Goal: Navigation & Orientation: Find specific page/section

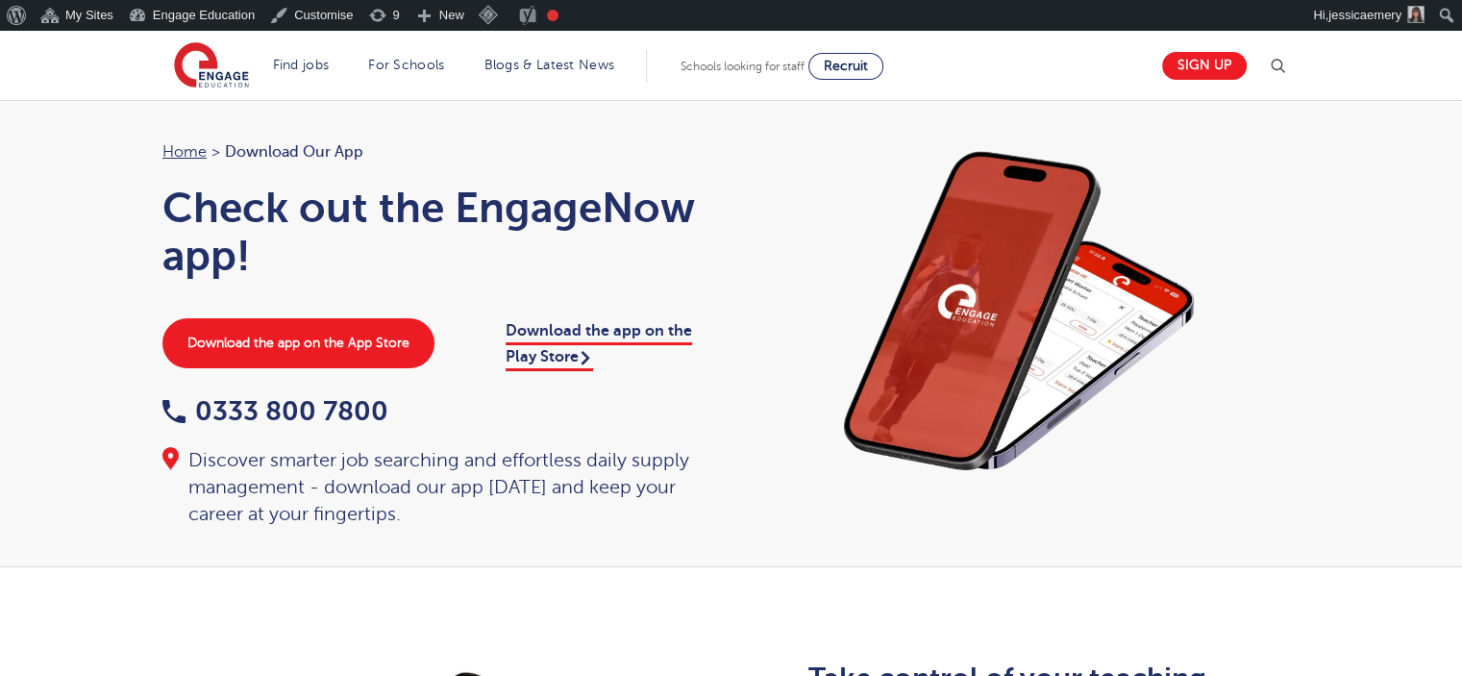
click at [119, 146] on div "Home > Download our app Check out the EngageNow app! Download the app on the Ap…" at bounding box center [731, 333] width 1462 height 467
